Goal: Communication & Community: Answer question/provide support

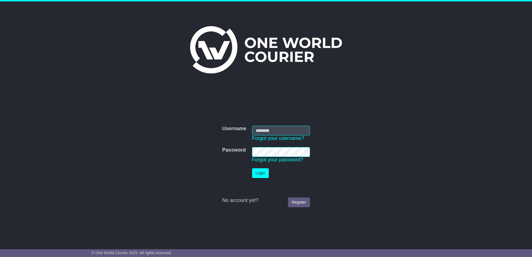
type input "**********"
click at [257, 175] on button "Login" at bounding box center [260, 173] width 17 height 10
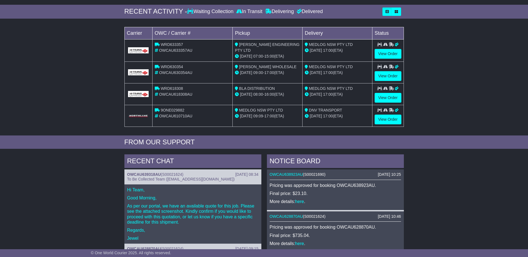
scroll to position [83, 0]
click at [184, 193] on div "Hi Team, Good Morning, As per our portal, we have an available quote for this j…" at bounding box center [192, 215] width 137 height 60
click at [173, 173] on span "S00021624" at bounding box center [172, 174] width 20 height 4
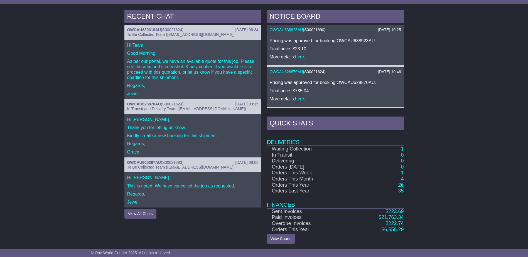
scroll to position [201, 0]
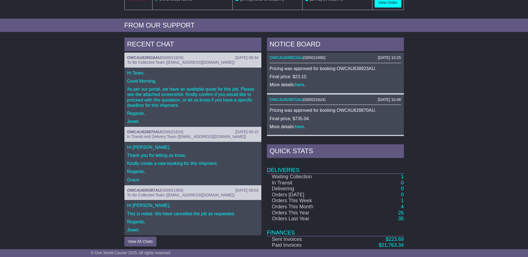
click at [187, 81] on p "Good Morning," at bounding box center [192, 80] width 131 height 5
click at [176, 101] on p "As per our portal, we have an available quote for this job. Please see the atta…" at bounding box center [192, 96] width 131 height 21
drag, startPoint x: 176, startPoint y: 101, endPoint x: 215, endPoint y: 111, distance: 39.7
click at [215, 111] on p "Regards," at bounding box center [192, 113] width 131 height 5
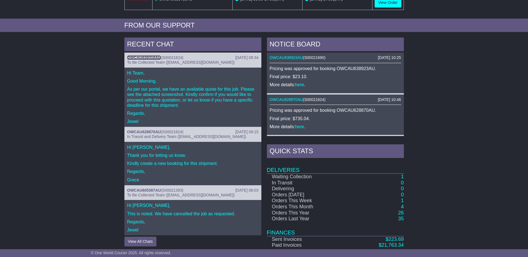
click at [135, 55] on link "OWCAU639318AU" at bounding box center [144, 57] width 34 height 4
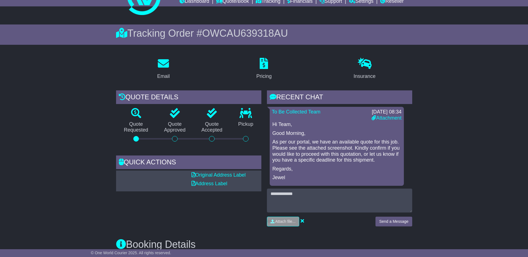
scroll to position [56, 0]
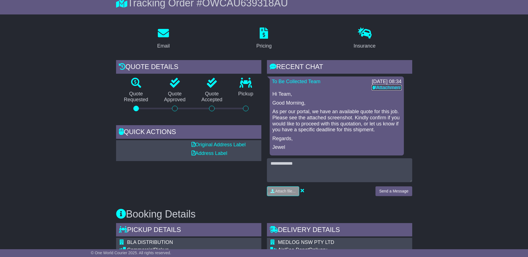
click at [380, 89] on link "Attachment" at bounding box center [386, 88] width 30 height 6
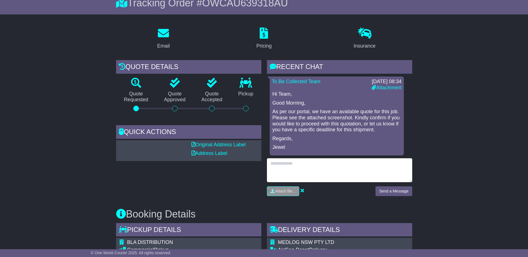
click at [350, 169] on textarea at bounding box center [339, 170] width 145 height 24
type textarea "*"
type textarea "**********"
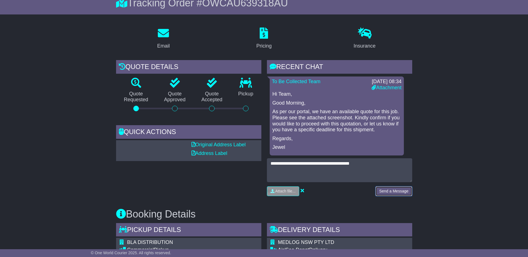
click at [392, 189] on button "Send a Message" at bounding box center [393, 191] width 36 height 10
